Goal: Task Accomplishment & Management: Manage account settings

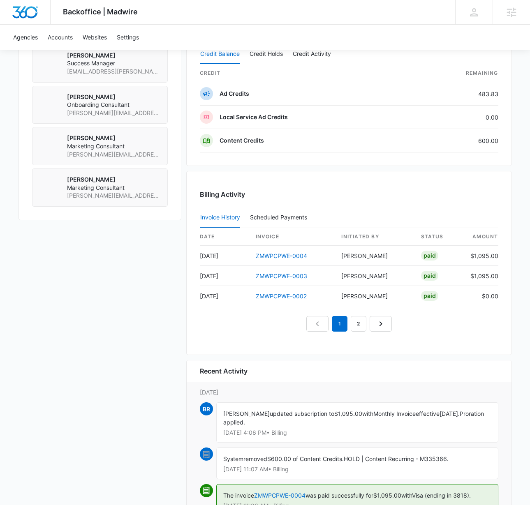
scroll to position [721, 0]
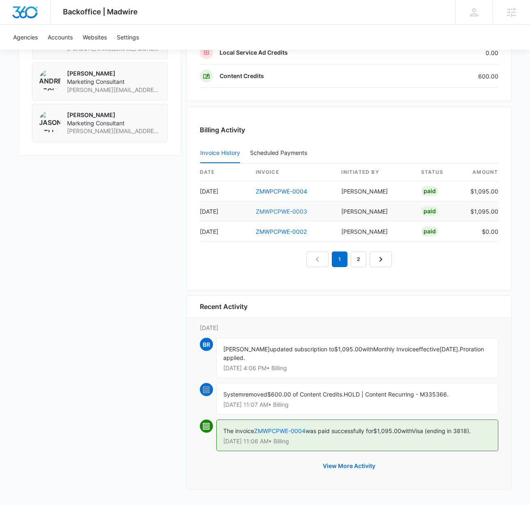
click at [267, 213] on link "ZMWPCPWE-0003" at bounding box center [281, 211] width 51 height 7
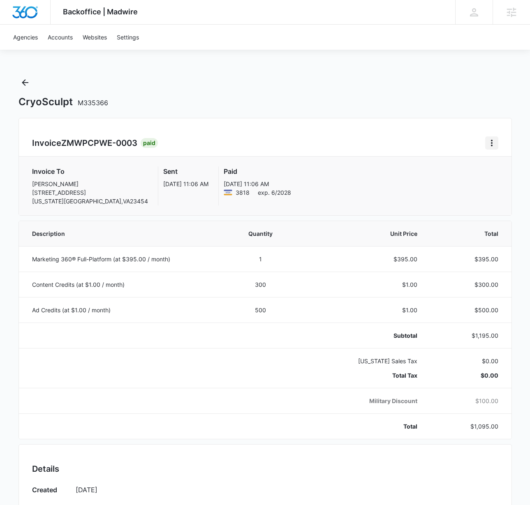
click at [489, 145] on icon "Home" at bounding box center [492, 143] width 10 height 10
click at [451, 169] on link "Download Invoice" at bounding box center [455, 165] width 48 height 7
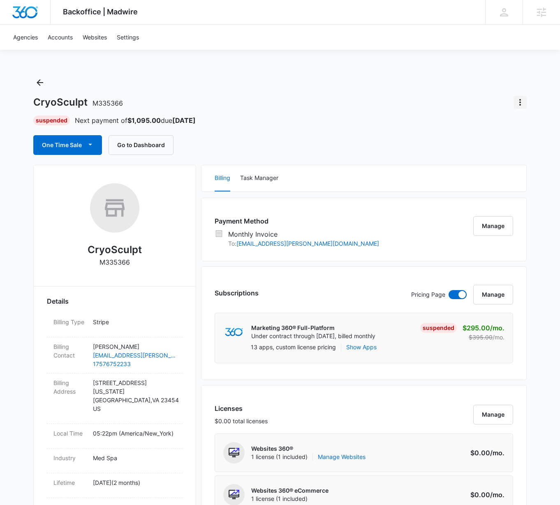
drag, startPoint x: 519, startPoint y: 104, endPoint x: 515, endPoint y: 109, distance: 5.5
click at [519, 104] on icon "Actions" at bounding box center [520, 102] width 10 height 10
click at [487, 123] on div "Update Status" at bounding box center [486, 126] width 40 height 6
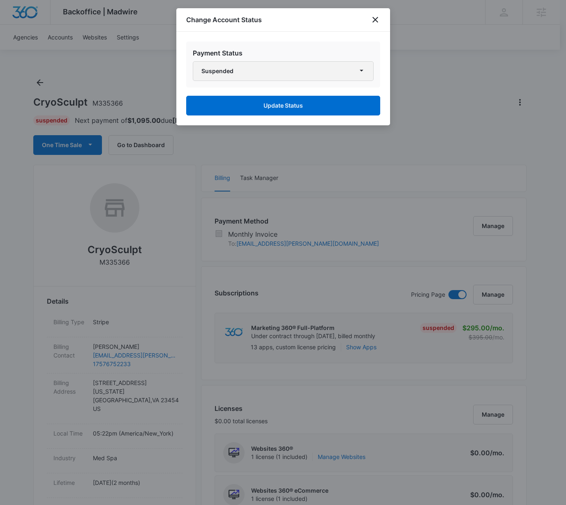
click at [305, 76] on button "Suspended" at bounding box center [283, 71] width 181 height 20
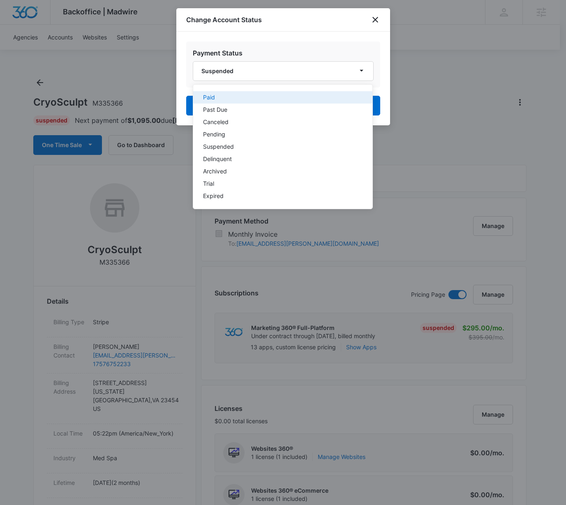
click at [285, 100] on button "Paid" at bounding box center [282, 97] width 179 height 12
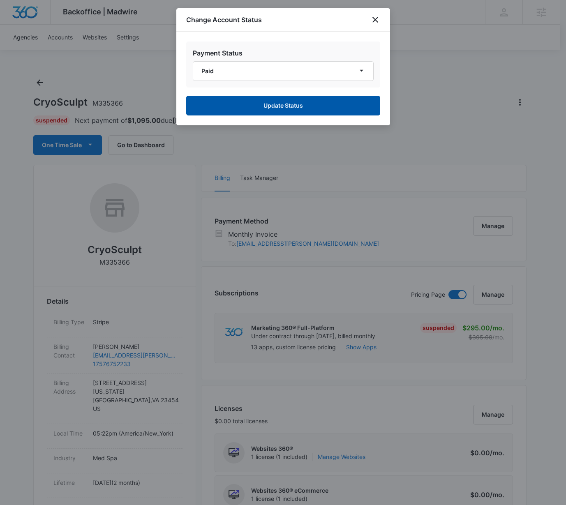
click at [348, 108] on button "Update Status" at bounding box center [283, 106] width 194 height 20
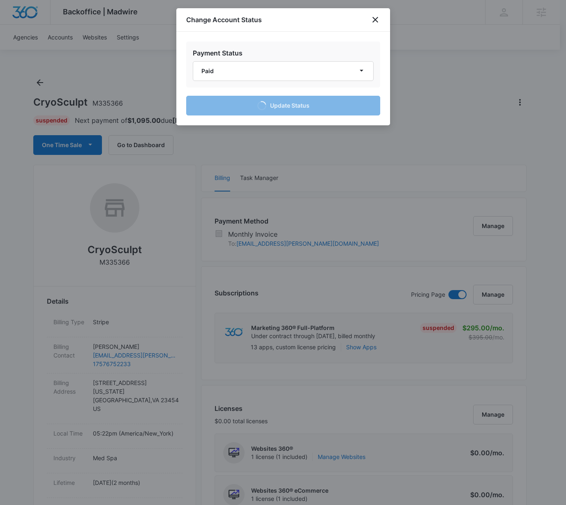
click at [152, 146] on div at bounding box center [283, 252] width 566 height 505
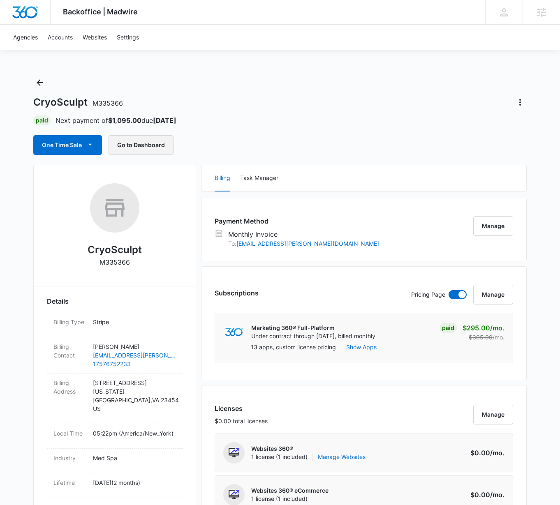
click at [137, 144] on button "Go to Dashboard" at bounding box center [141, 145] width 65 height 20
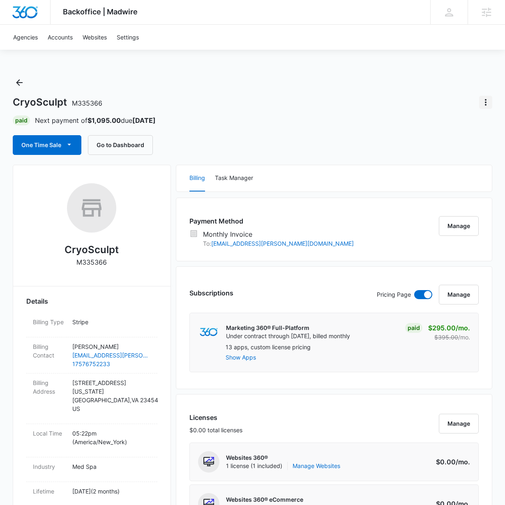
click at [485, 104] on icon "Actions" at bounding box center [486, 102] width 10 height 10
click at [443, 123] on div "Update Status" at bounding box center [452, 126] width 40 height 6
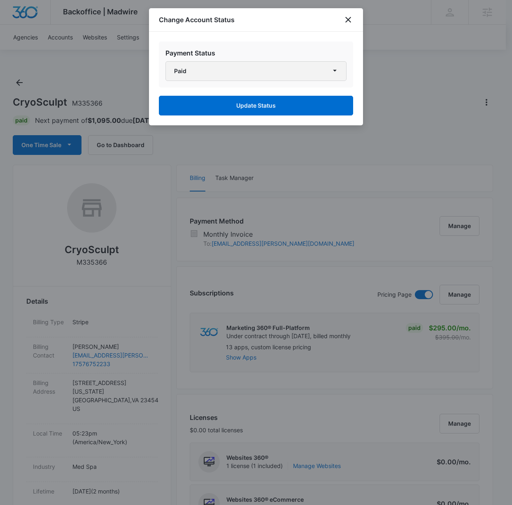
click at [208, 70] on button "Paid" at bounding box center [255, 71] width 181 height 20
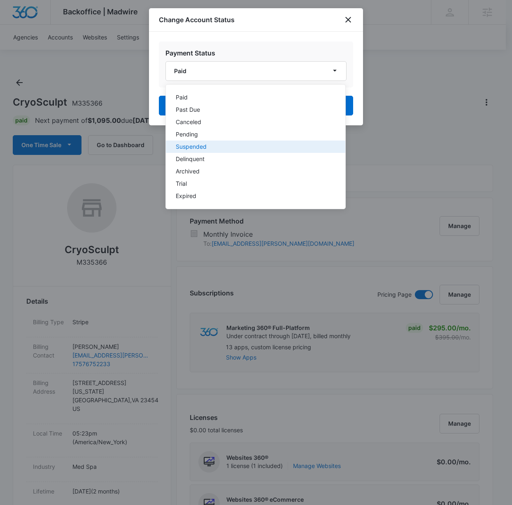
click at [205, 148] on div "Suspended" at bounding box center [251, 147] width 150 height 6
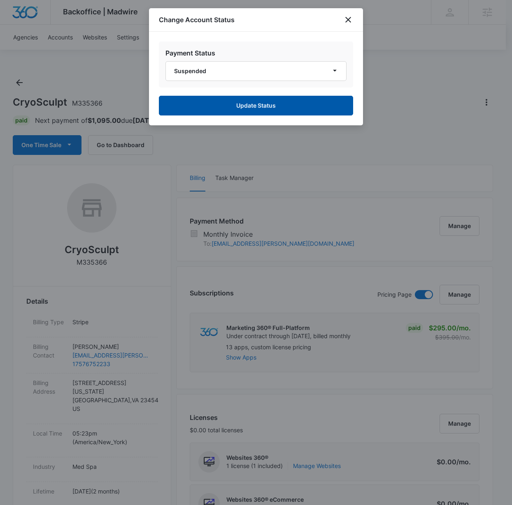
click at [230, 105] on button "Update Status" at bounding box center [256, 106] width 194 height 20
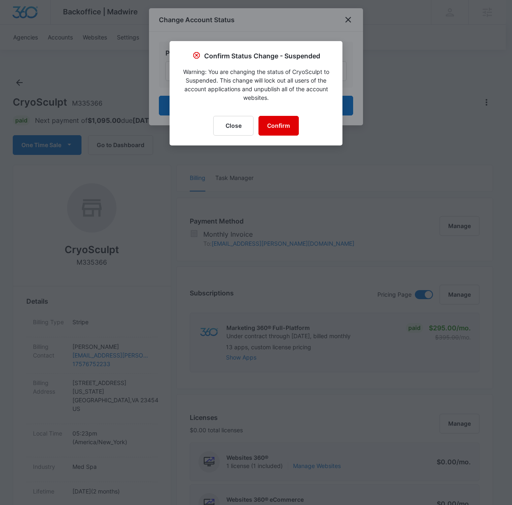
click at [277, 129] on button "Confirm" at bounding box center [278, 126] width 40 height 20
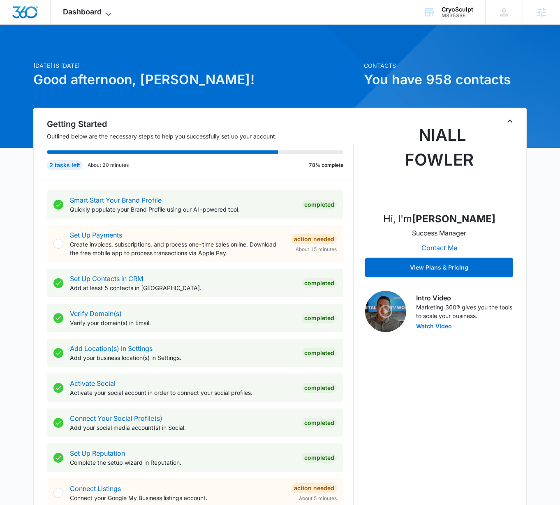
click at [78, 11] on span "Dashboard" at bounding box center [82, 11] width 39 height 9
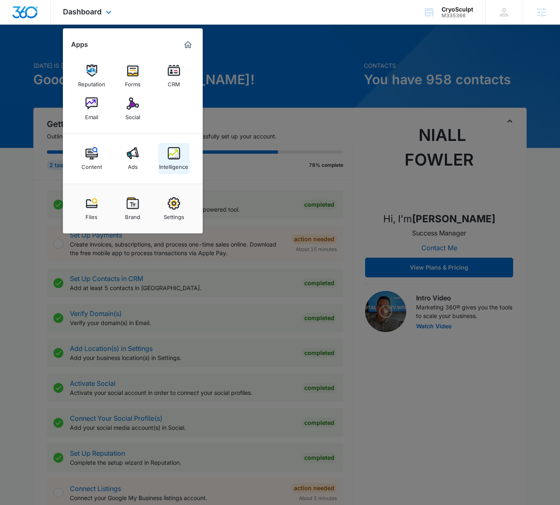
click at [178, 155] on img at bounding box center [174, 153] width 12 height 12
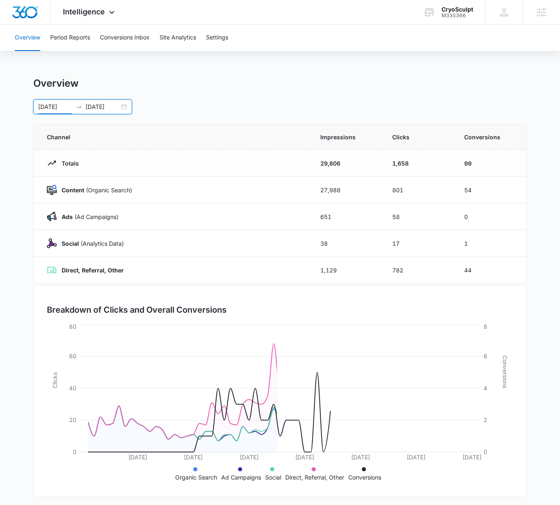
click at [49, 107] on input "[DATE]" at bounding box center [55, 106] width 34 height 9
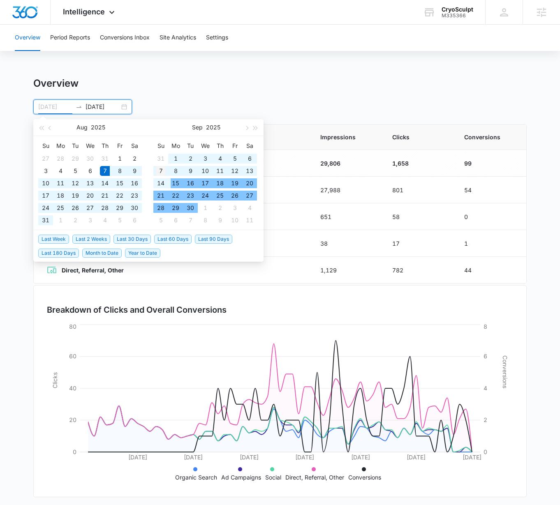
type input "[DATE]"
click at [160, 173] on div "7" at bounding box center [161, 171] width 10 height 10
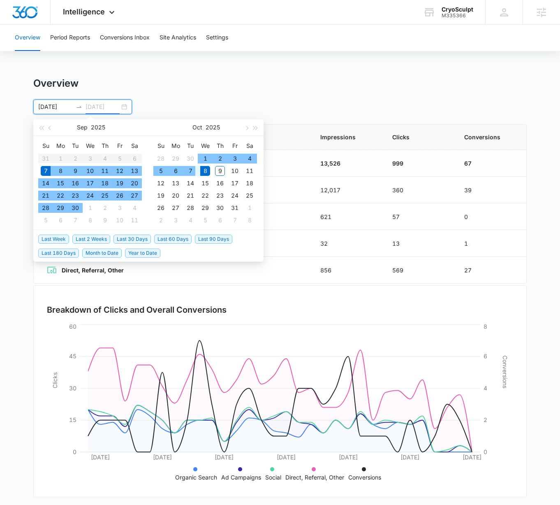
type input "[DATE]"
click at [206, 170] on div "8" at bounding box center [205, 171] width 10 height 10
